Goal: Navigation & Orientation: Understand site structure

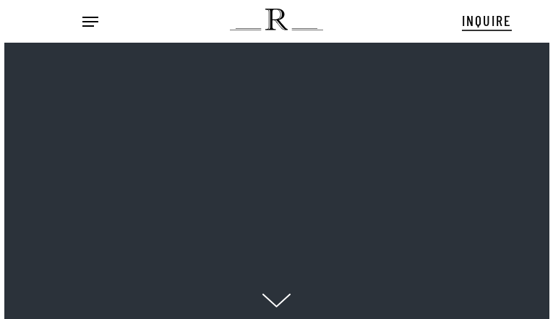
scroll to position [14, 17]
